Goal: Task Accomplishment & Management: Manage account settings

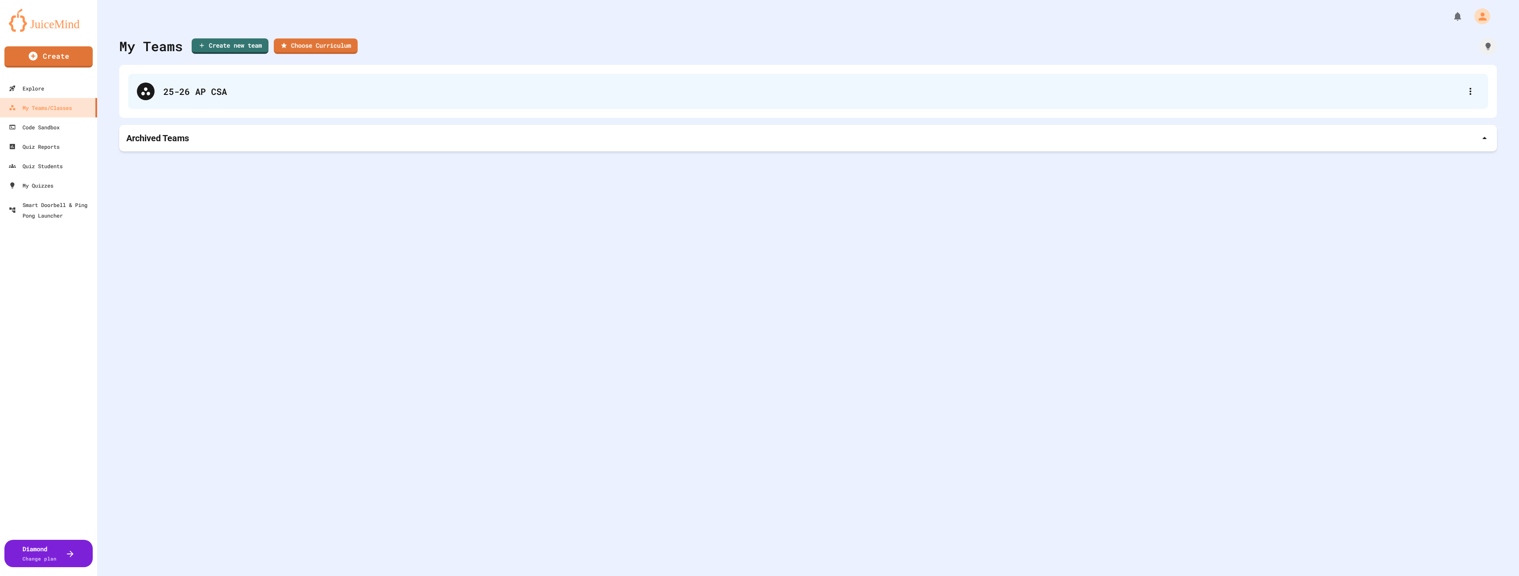
click at [203, 92] on div "25-26 AP CSA" at bounding box center [812, 91] width 1298 height 13
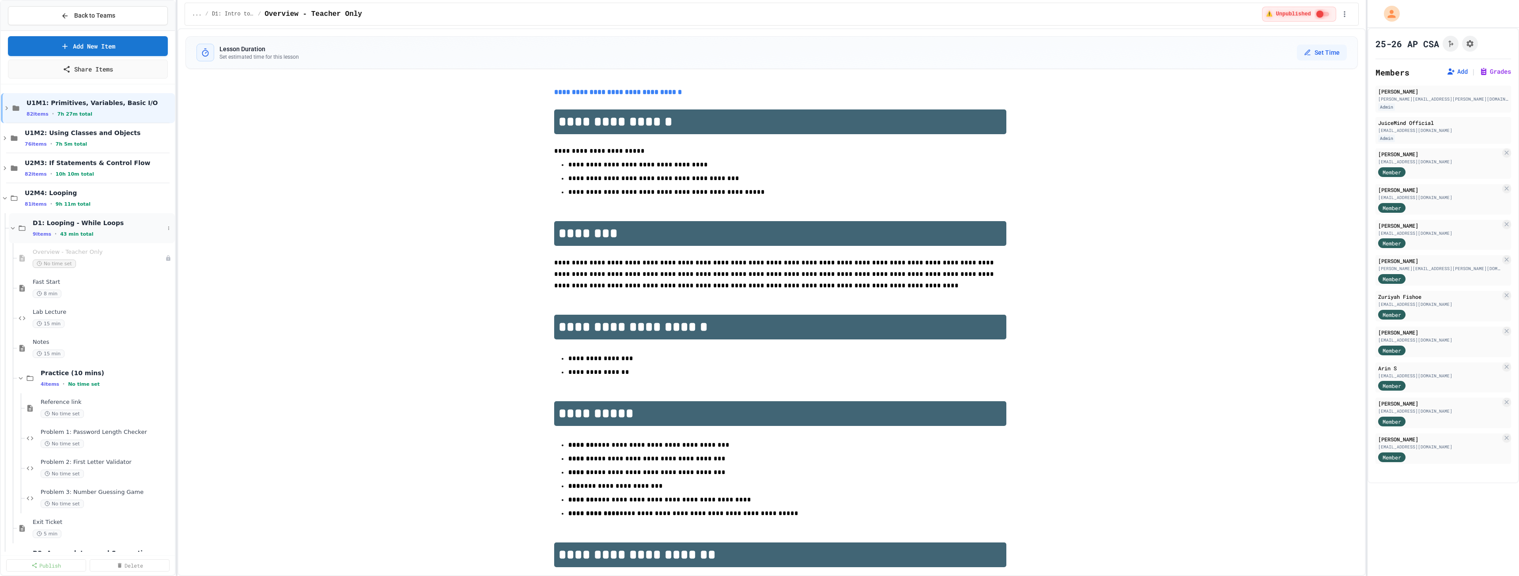
click at [11, 229] on icon at bounding box center [13, 228] width 8 height 8
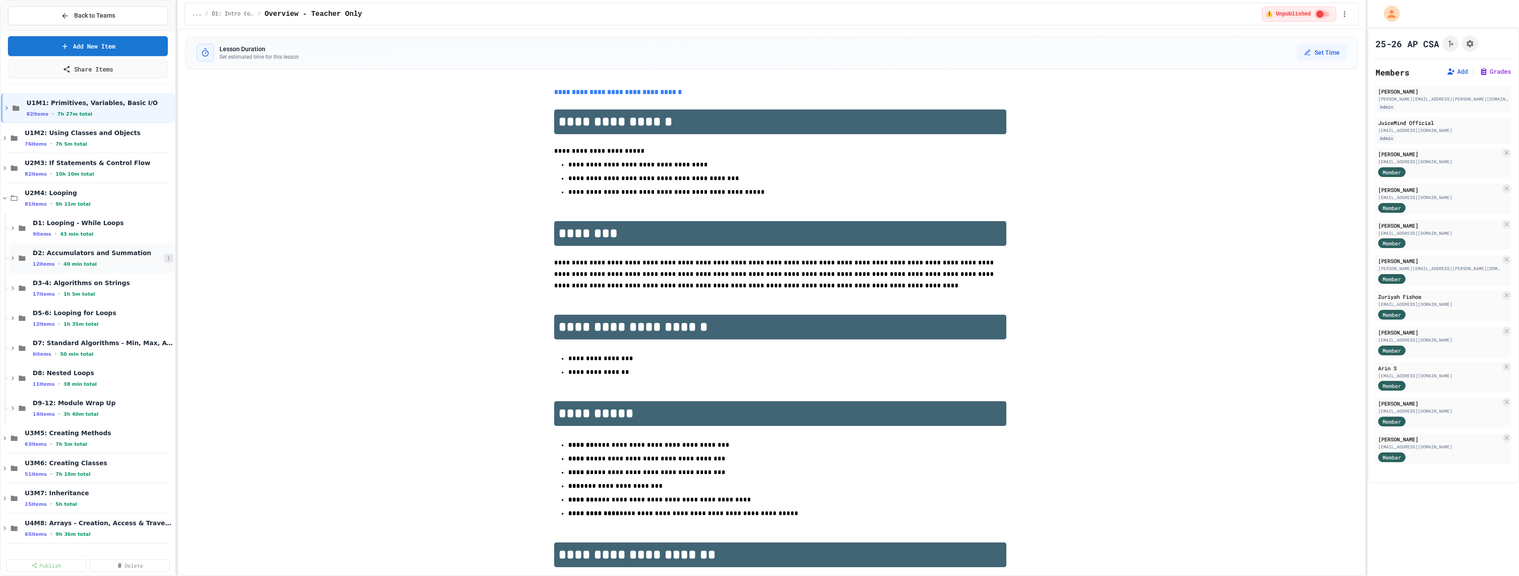
click at [168, 260] on icon at bounding box center [168, 258] width 5 height 5
click at [162, 305] on button "Publish All (12)" at bounding box center [148, 307] width 62 height 16
click at [11, 256] on icon at bounding box center [13, 258] width 8 height 8
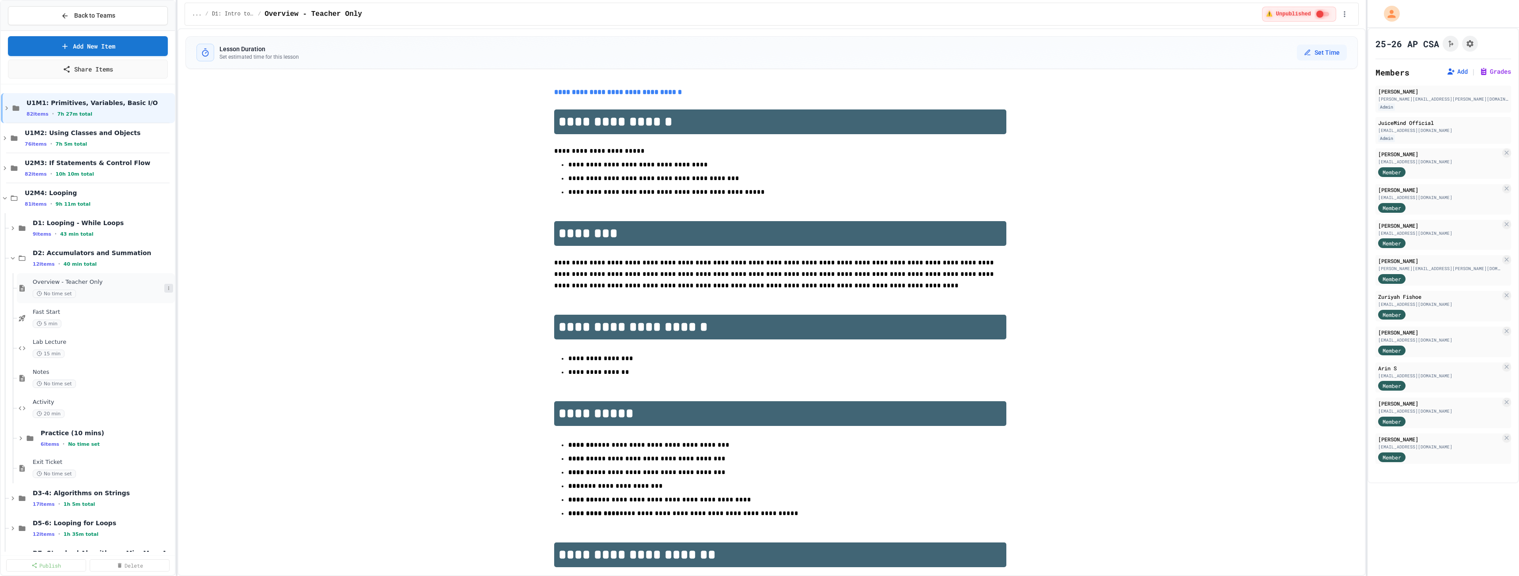
click at [166, 290] on icon at bounding box center [168, 288] width 5 height 5
click at [149, 331] on button "Unpublish" at bounding box center [144, 337] width 68 height 16
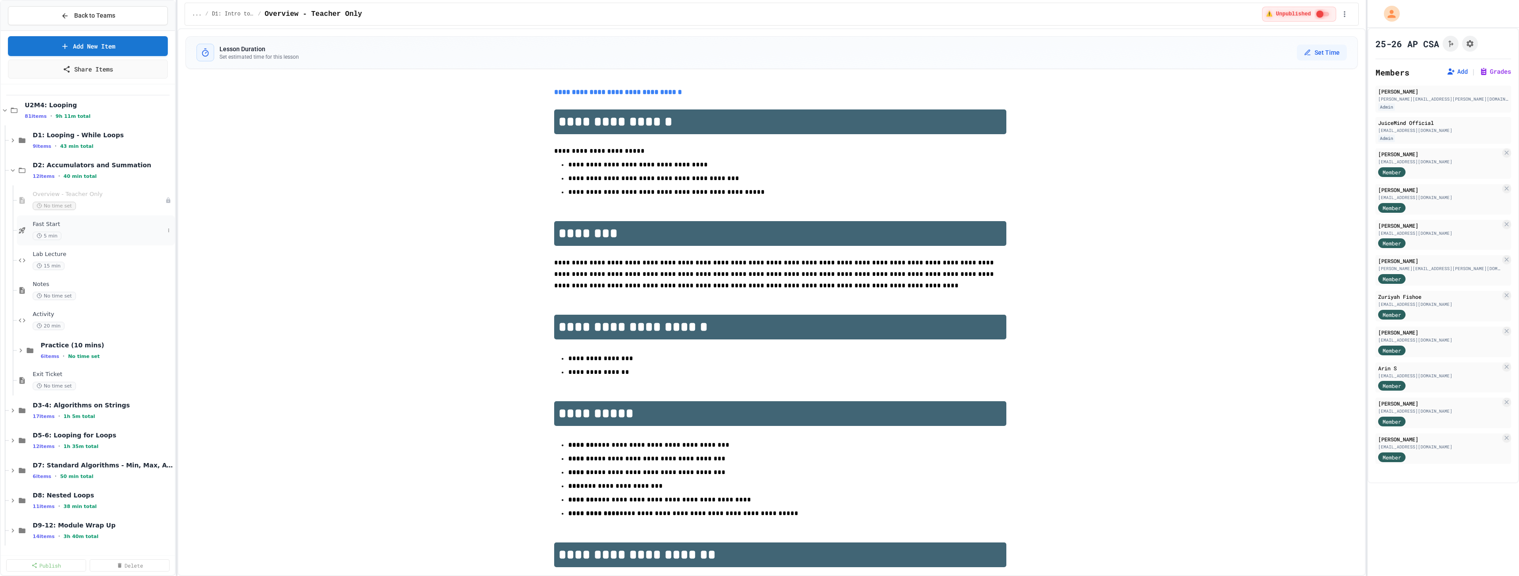
scroll to position [88, 0]
click at [64, 253] on span "Lab Lecture" at bounding box center [99, 254] width 132 height 8
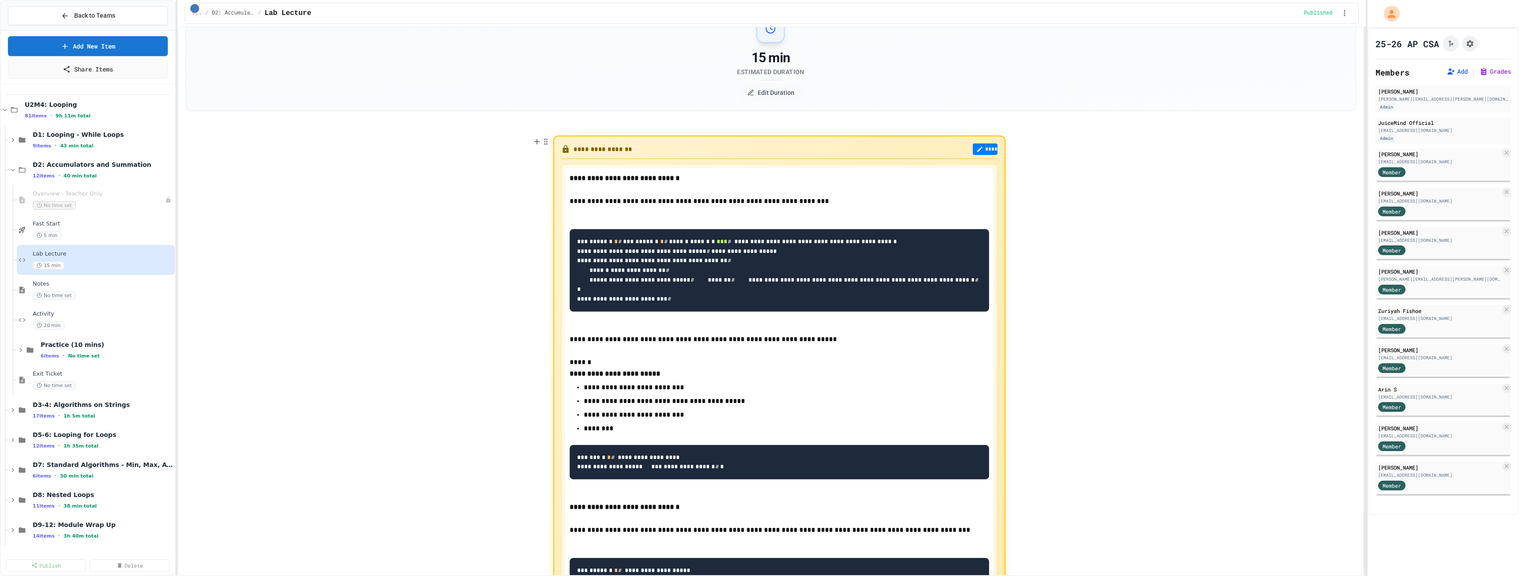
scroll to position [44, 0]
